Goal: Task Accomplishment & Management: Use online tool/utility

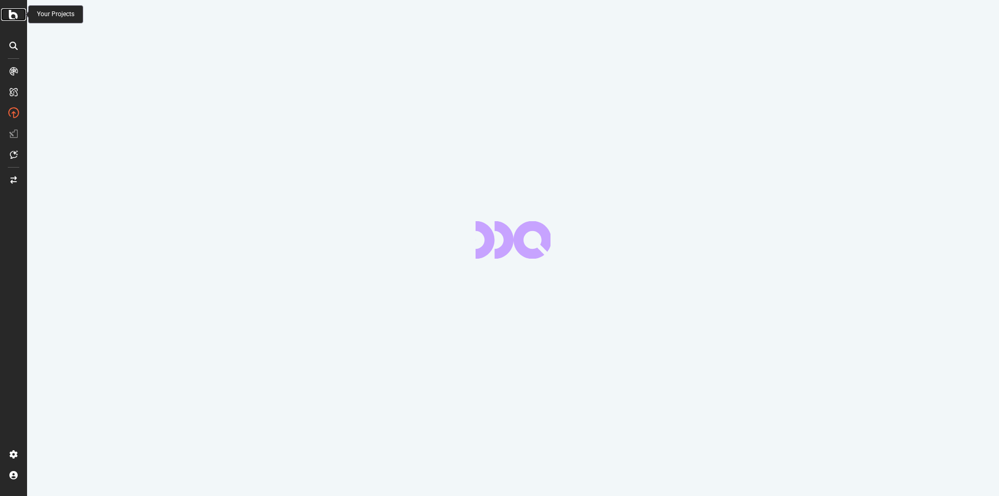
click at [15, 16] on icon at bounding box center [13, 14] width 9 height 12
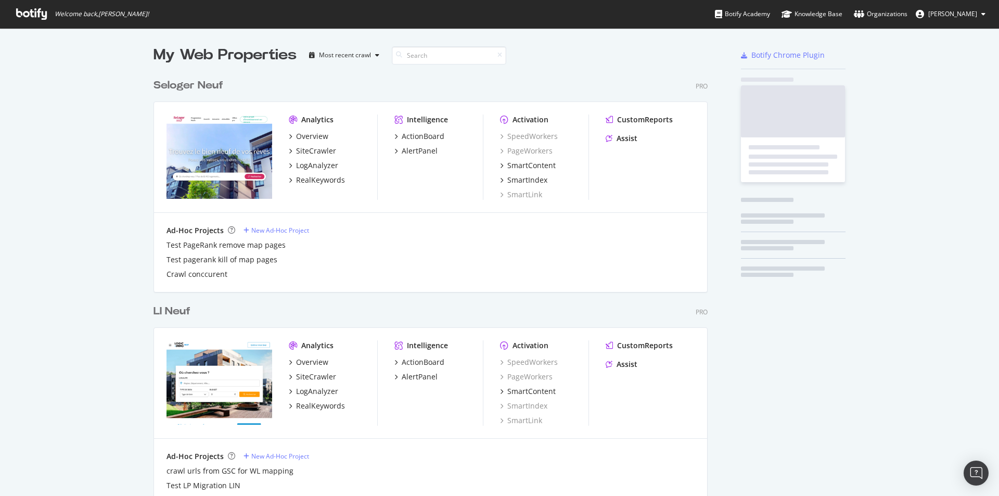
scroll to position [2939, 555]
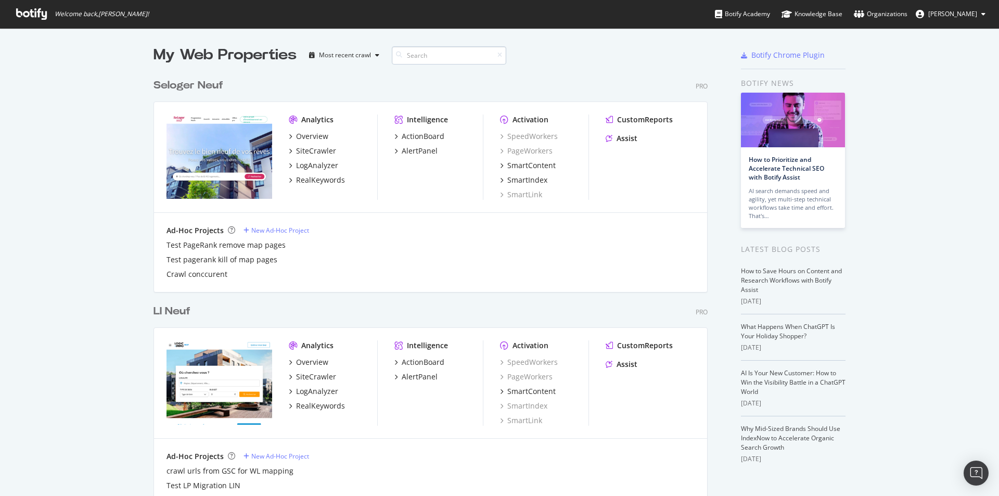
click at [452, 57] on input at bounding box center [449, 55] width 114 height 18
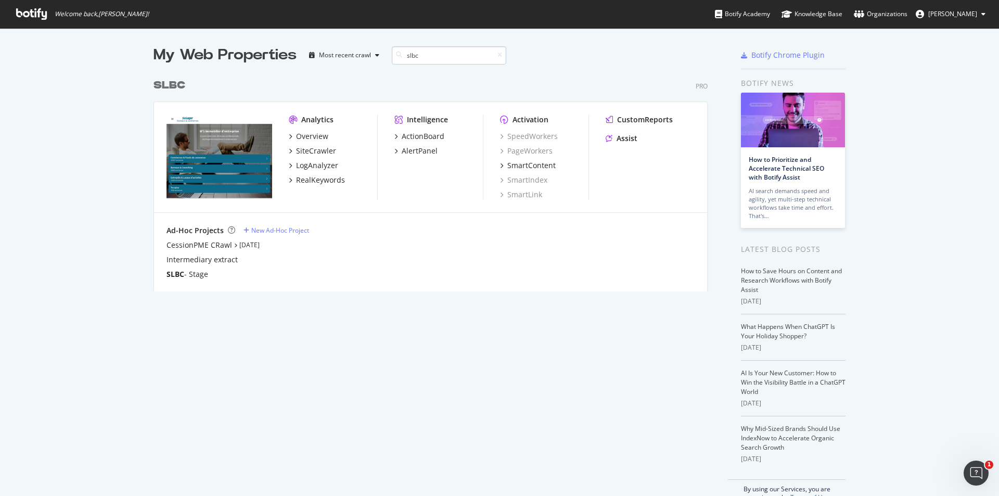
scroll to position [218, 555]
type input "slbc"
click at [315, 169] on div "LogAnalyzer" at bounding box center [317, 165] width 42 height 10
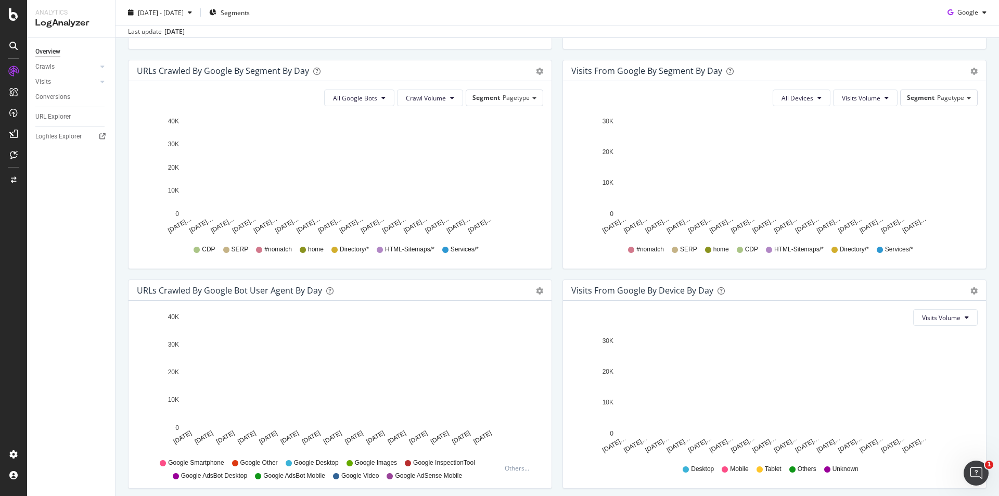
scroll to position [111, 0]
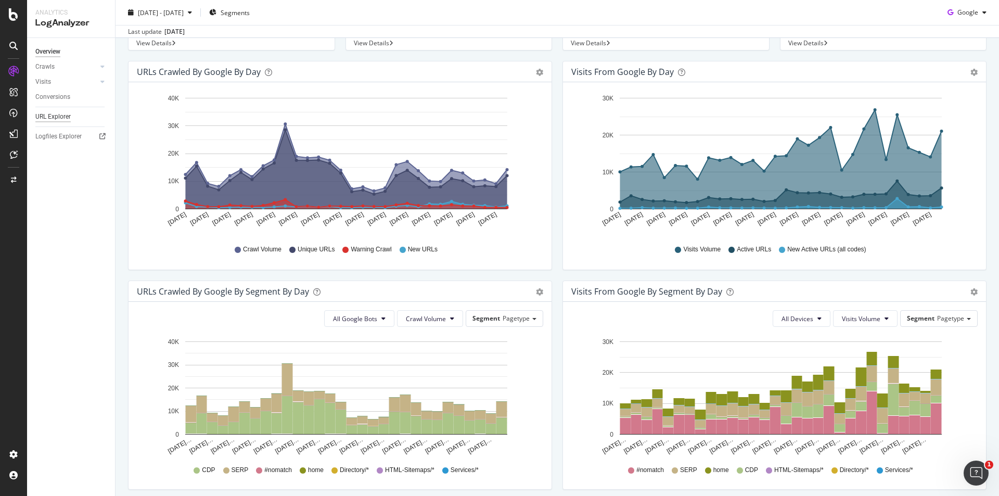
click at [64, 119] on div "URL Explorer" at bounding box center [52, 116] width 35 height 11
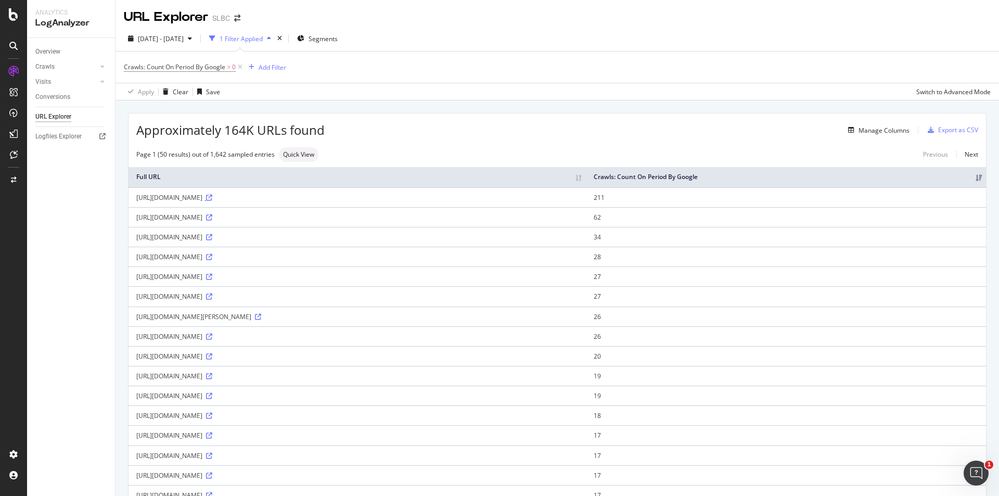
click at [212, 196] on icon at bounding box center [209, 198] width 6 height 6
click at [212, 255] on icon at bounding box center [209, 257] width 6 height 6
